Goal: Transaction & Acquisition: Purchase product/service

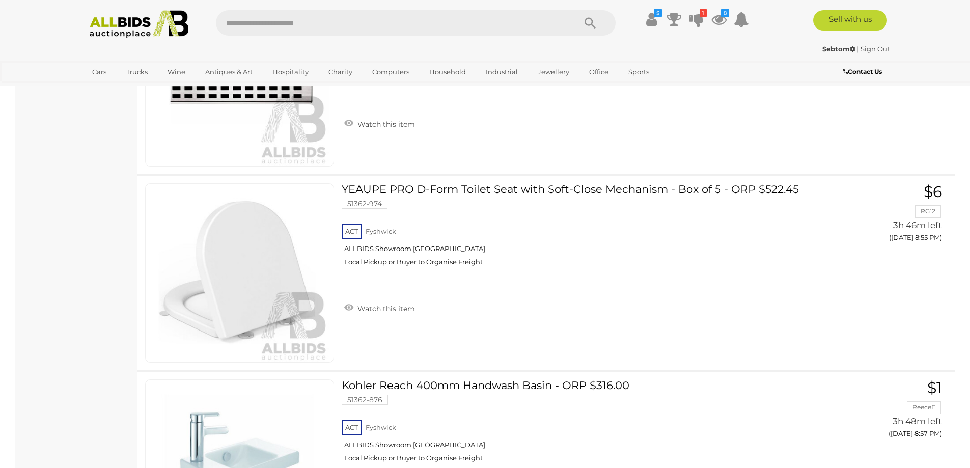
scroll to position [5482, 0]
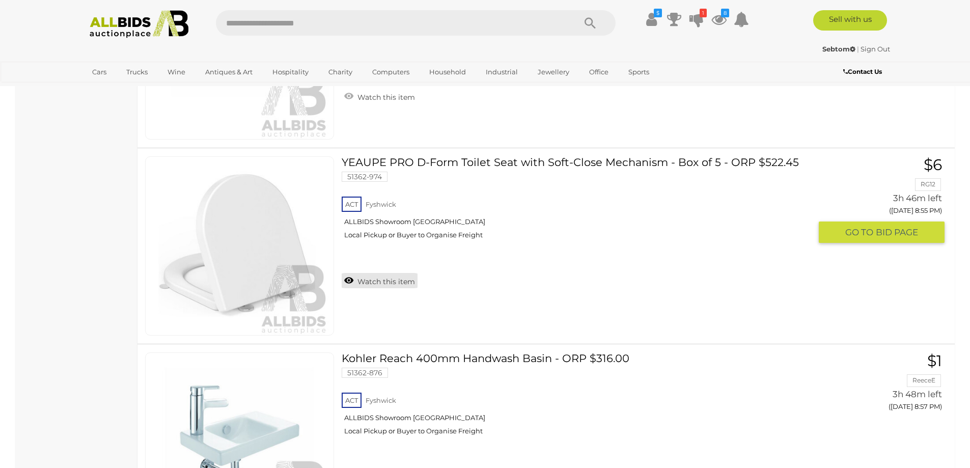
click at [346, 277] on link "Watch this item" at bounding box center [380, 280] width 76 height 15
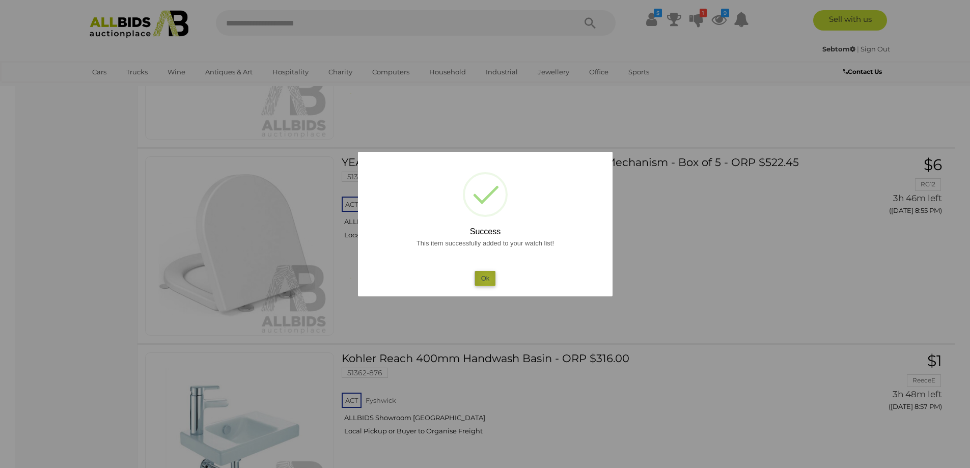
click at [488, 280] on button "Ok" at bounding box center [485, 278] width 21 height 15
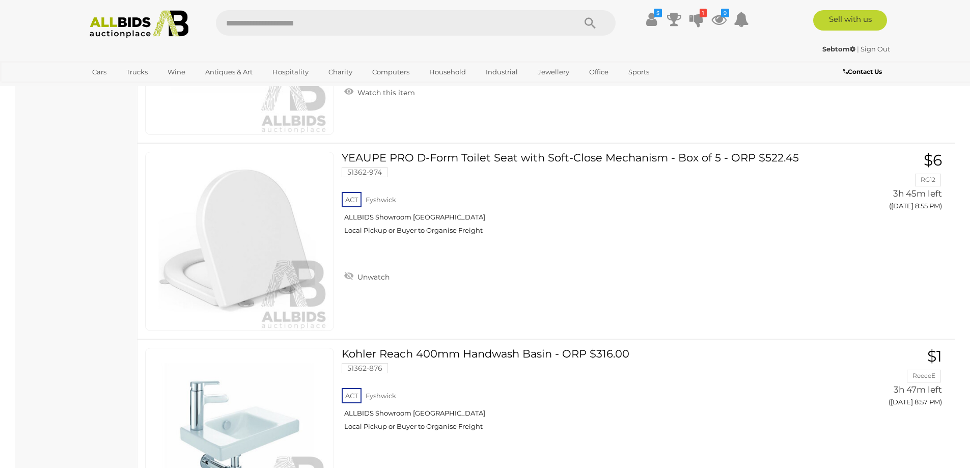
scroll to position [5443, 0]
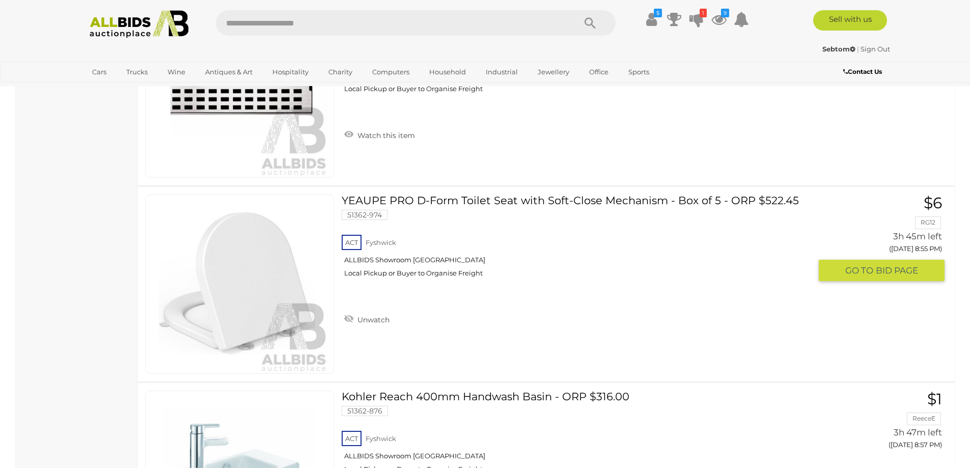
click at [461, 201] on link "YEAUPE PRO D-Form Toilet Seat with Soft-Close Mechanism - Box of 5 - ORP $522.4…" at bounding box center [580, 240] width 462 height 91
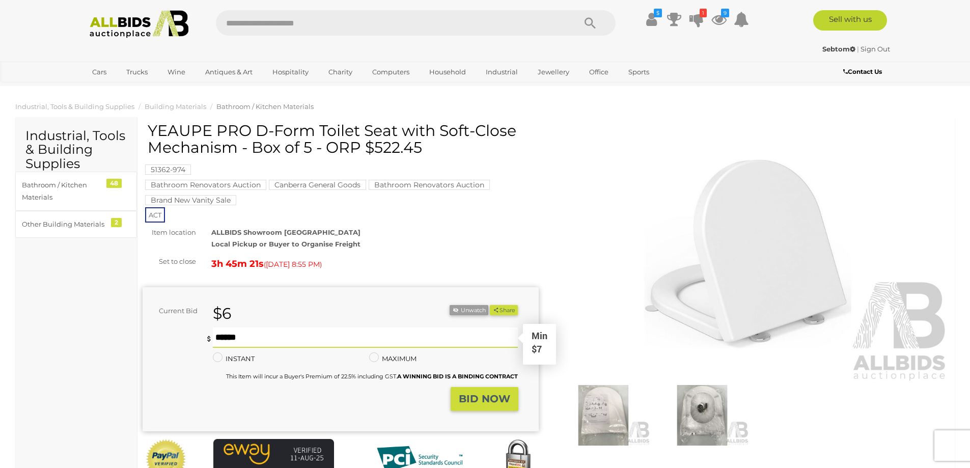
click at [233, 338] on input "text" at bounding box center [366, 338] width 306 height 20
type input "**"
click at [597, 413] on img at bounding box center [604, 415] width 94 height 61
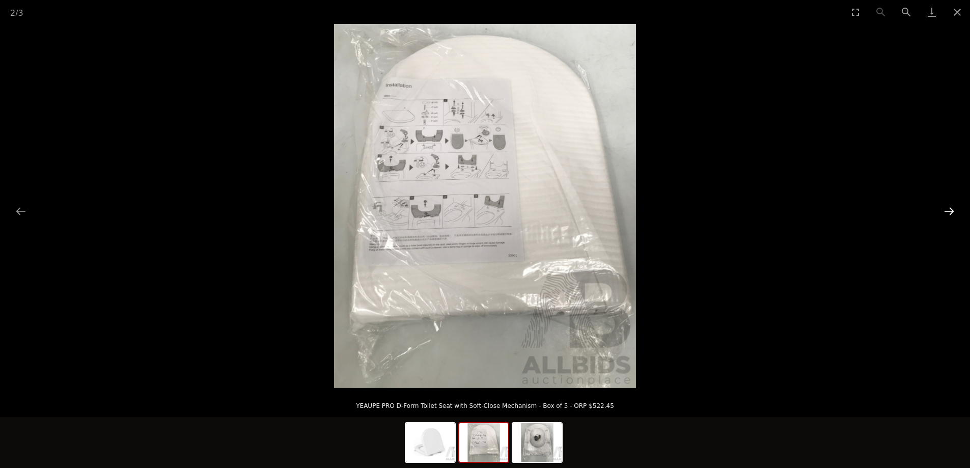
click at [952, 210] on button "Next slide" at bounding box center [949, 211] width 21 height 20
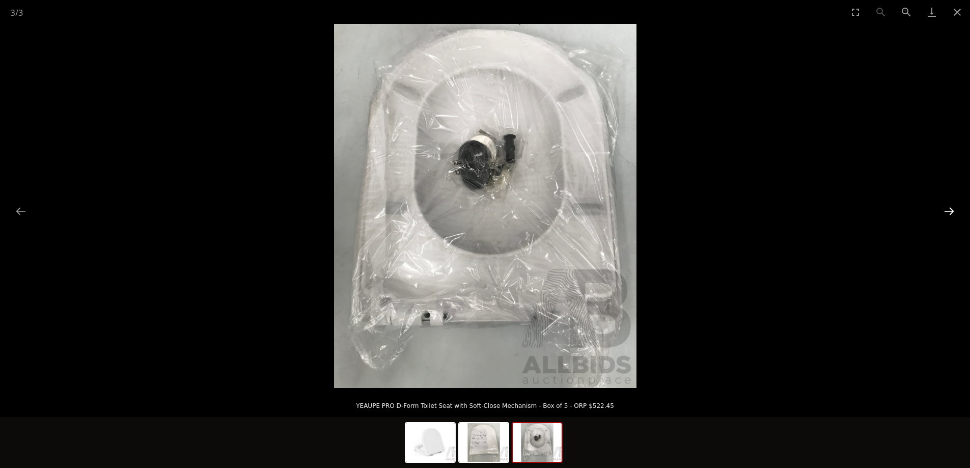
click at [952, 210] on button "Next slide" at bounding box center [949, 211] width 21 height 20
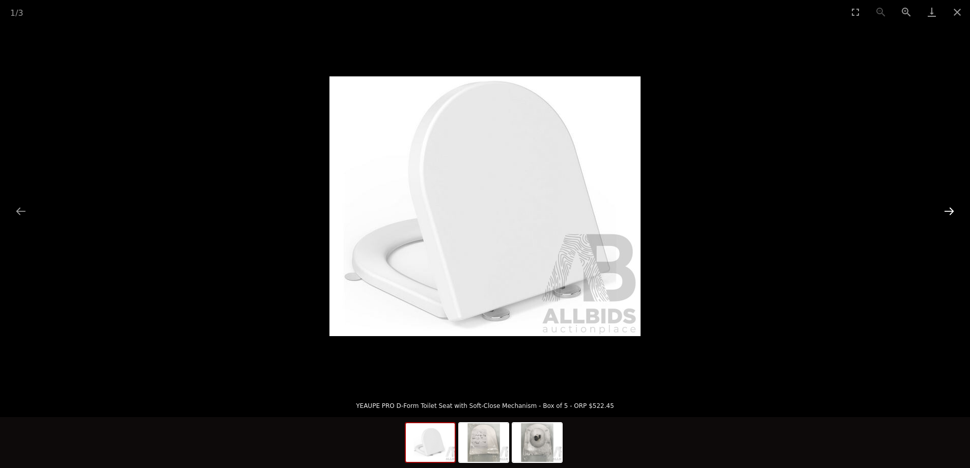
click at [952, 210] on button "Next slide" at bounding box center [949, 211] width 21 height 20
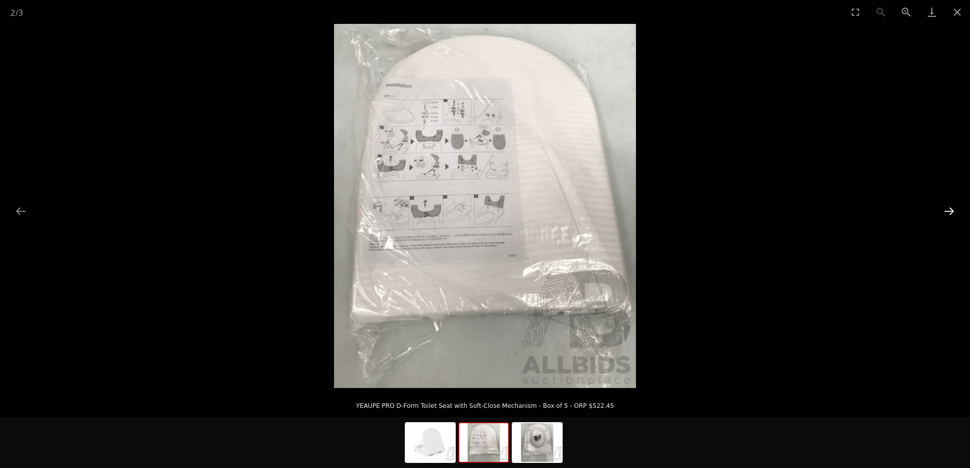
click at [952, 210] on button "Next slide" at bounding box center [949, 211] width 21 height 20
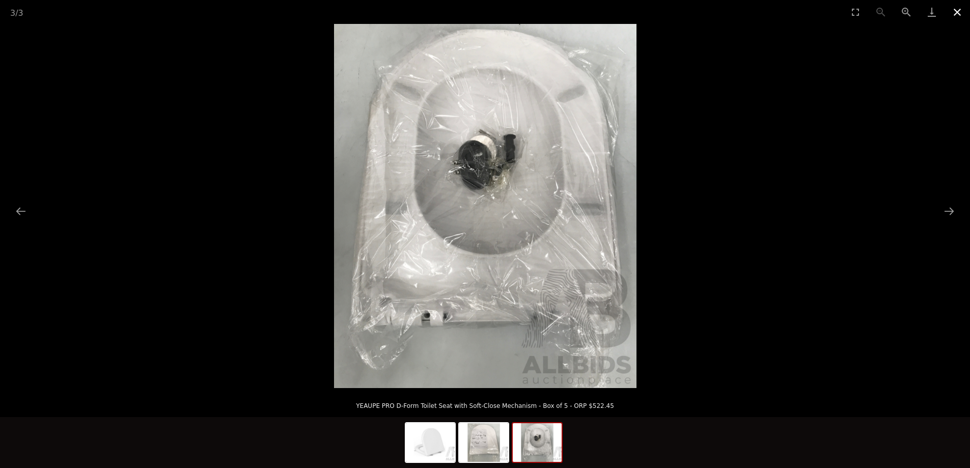
click at [959, 7] on button "Close gallery" at bounding box center [957, 12] width 25 height 24
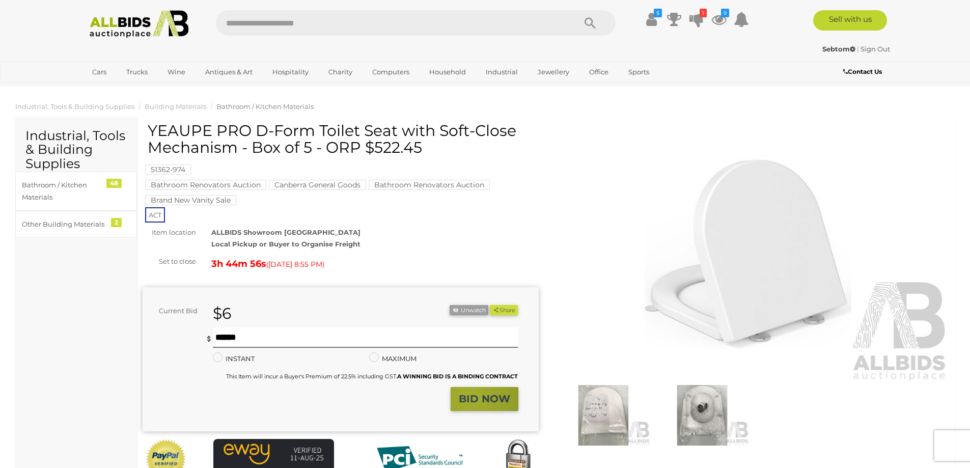
click at [470, 396] on strong "BID NOW" at bounding box center [484, 399] width 51 height 12
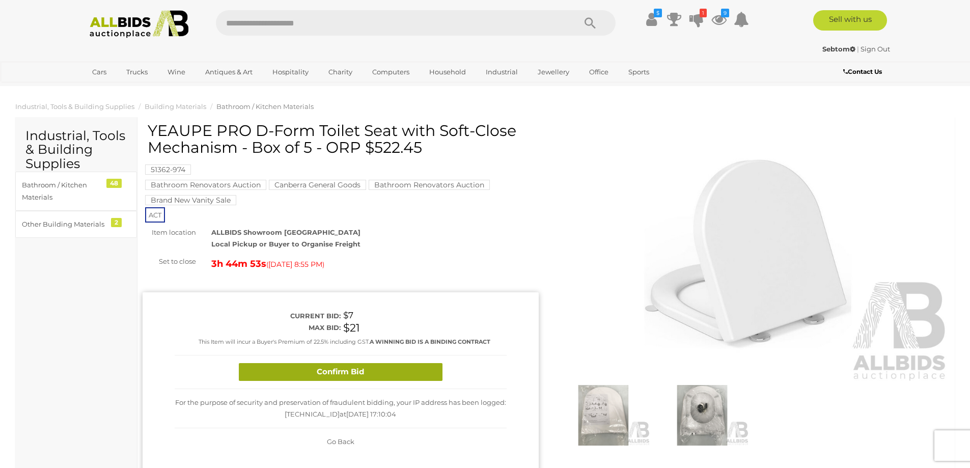
click at [355, 373] on button "Confirm Bid" at bounding box center [341, 372] width 204 height 18
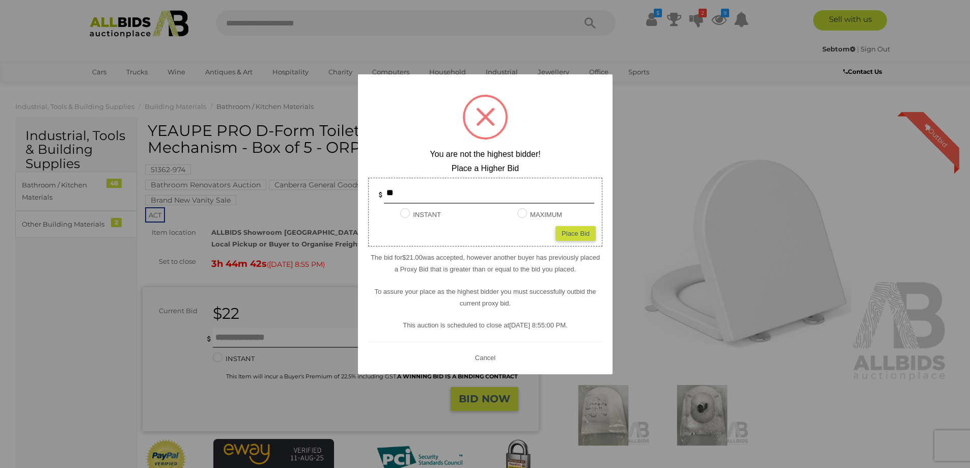
click at [486, 115] on span at bounding box center [485, 116] width 19 height 19
click at [717, 127] on div at bounding box center [485, 234] width 970 height 468
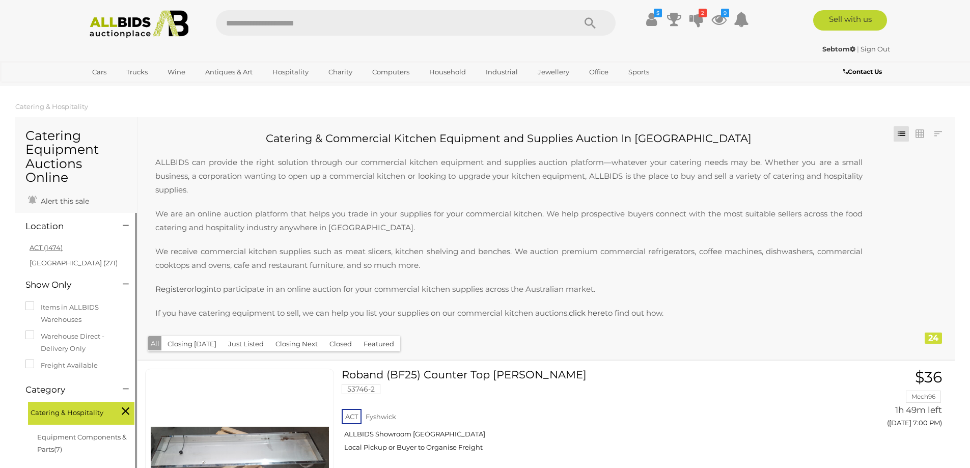
click at [48, 246] on link "ACT (1474)" at bounding box center [46, 248] width 33 height 8
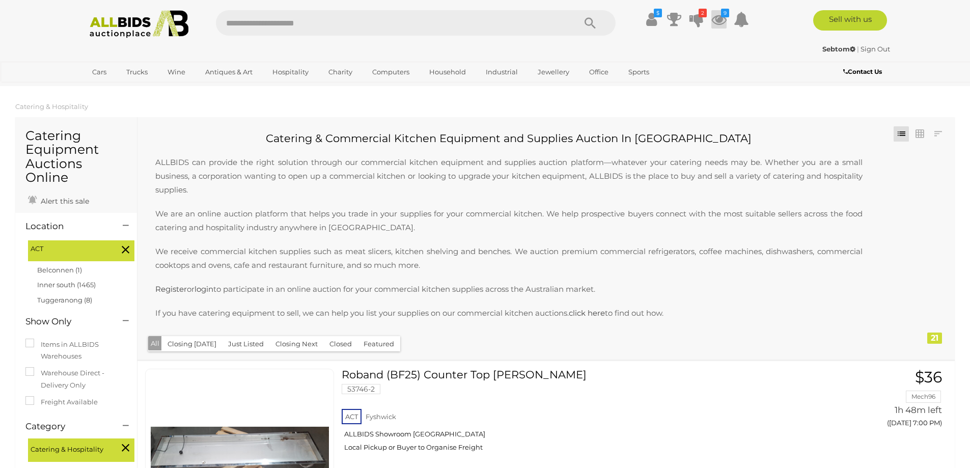
click at [717, 16] on icon at bounding box center [719, 19] width 15 height 18
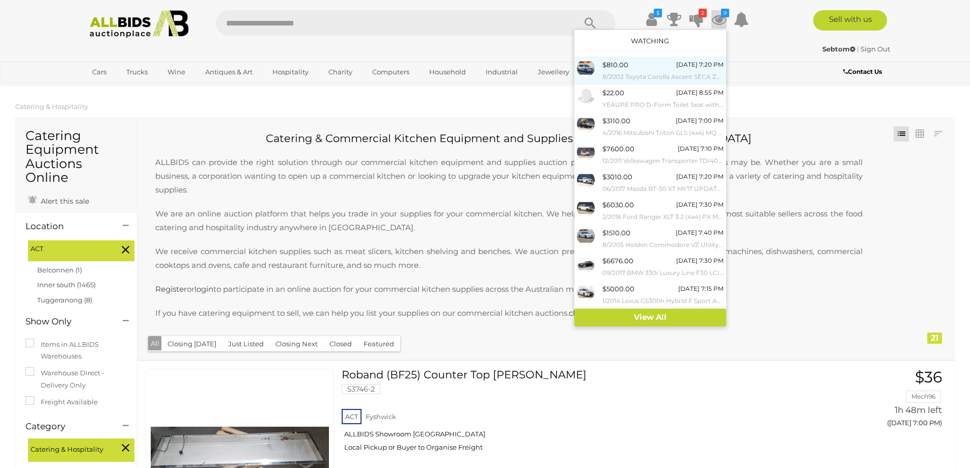
click at [614, 71] on small "8/2002 Toyota Corolla Ascent SECA ZZE122R 5d Hatchback White 1.8L" at bounding box center [663, 76] width 121 height 11
